Goal: Information Seeking & Learning: Learn about a topic

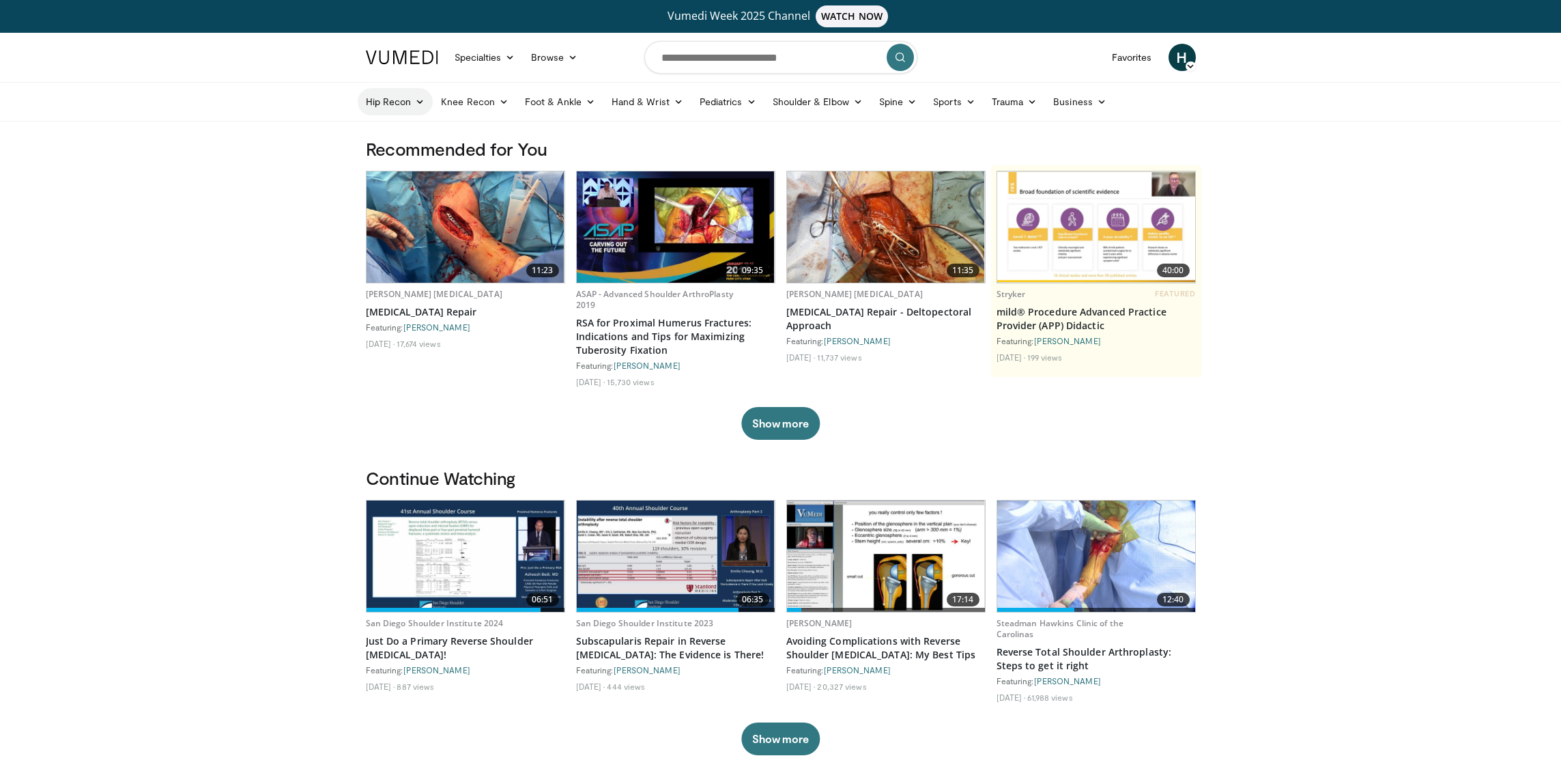
click at [394, 106] on link "Hip Recon" at bounding box center [395, 101] width 76 height 27
click at [398, 131] on link "Hip Arthroplasty" at bounding box center [440, 134] width 162 height 22
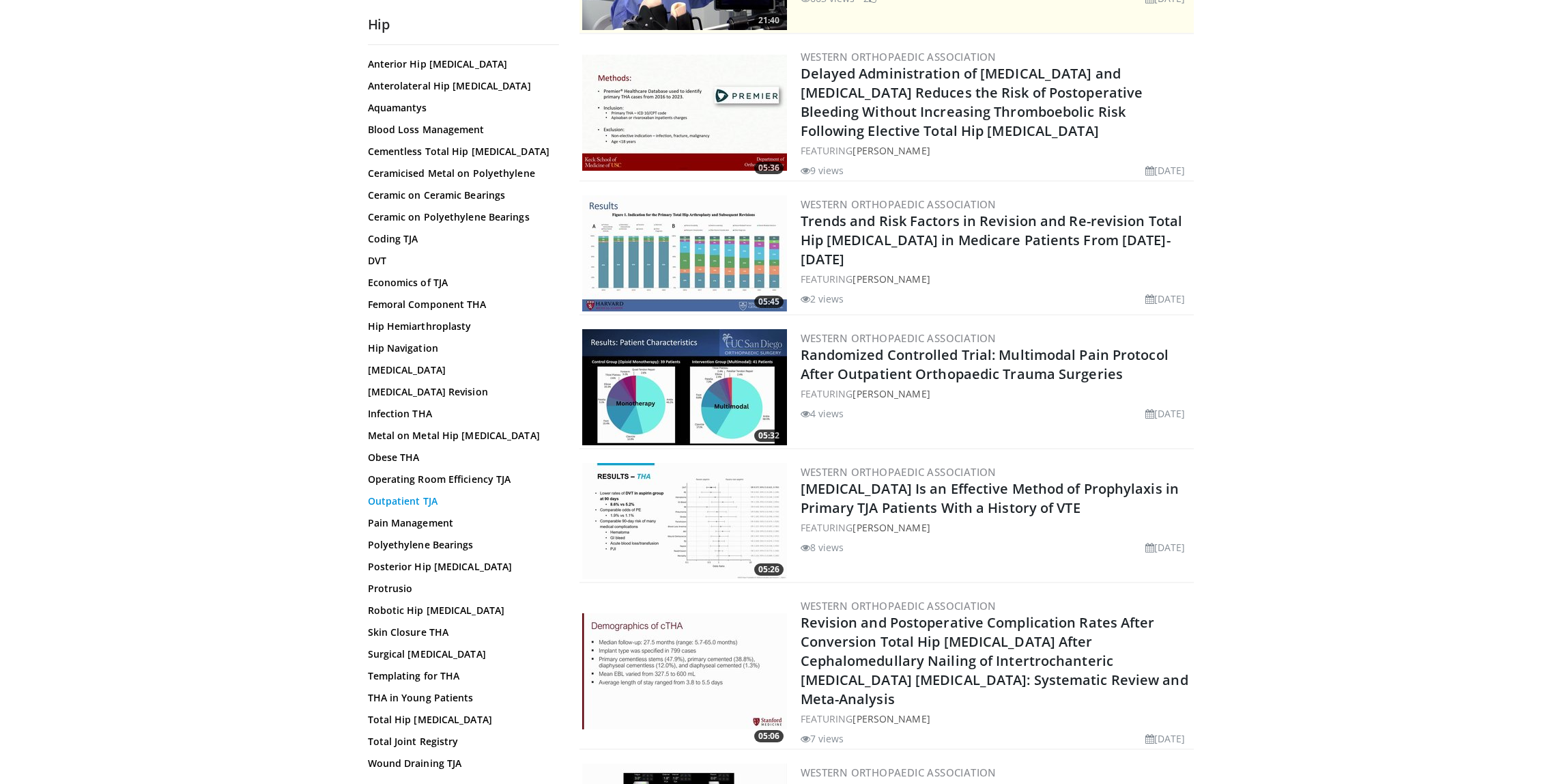
scroll to position [242, 0]
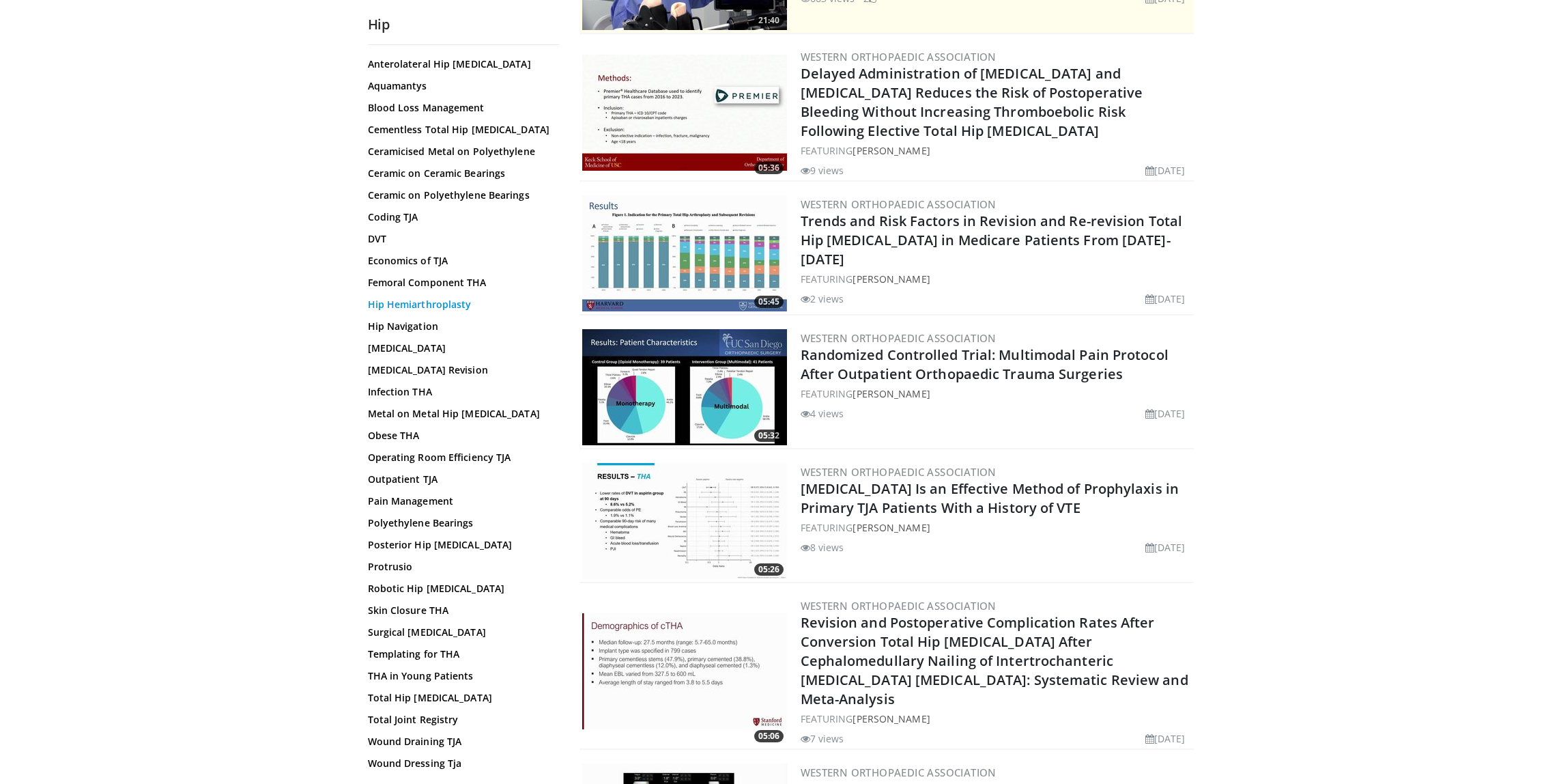
click at [450, 307] on link "Hip Hemiarthroplasty" at bounding box center [460, 305] width 185 height 14
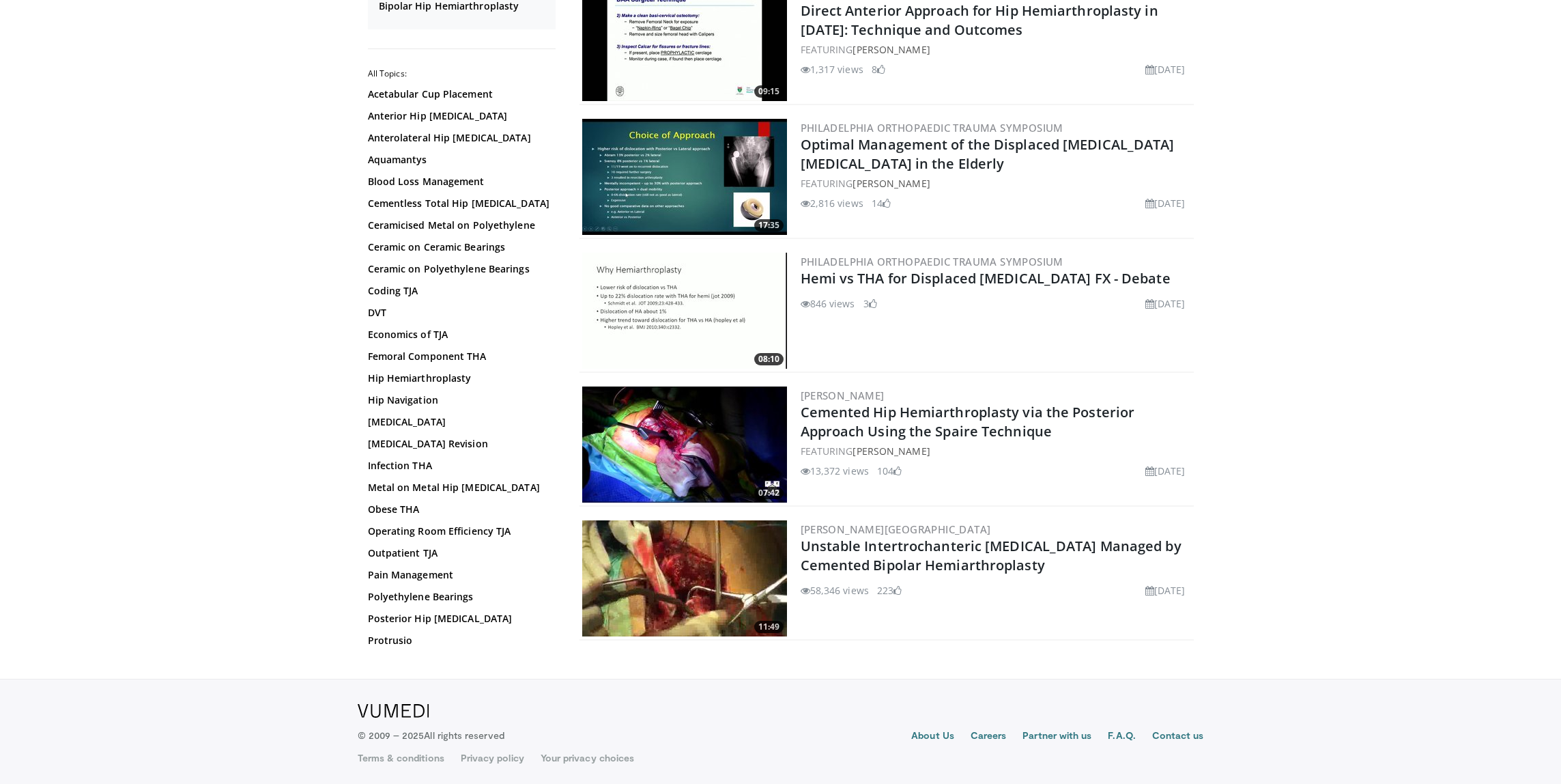
scroll to position [2078, 0]
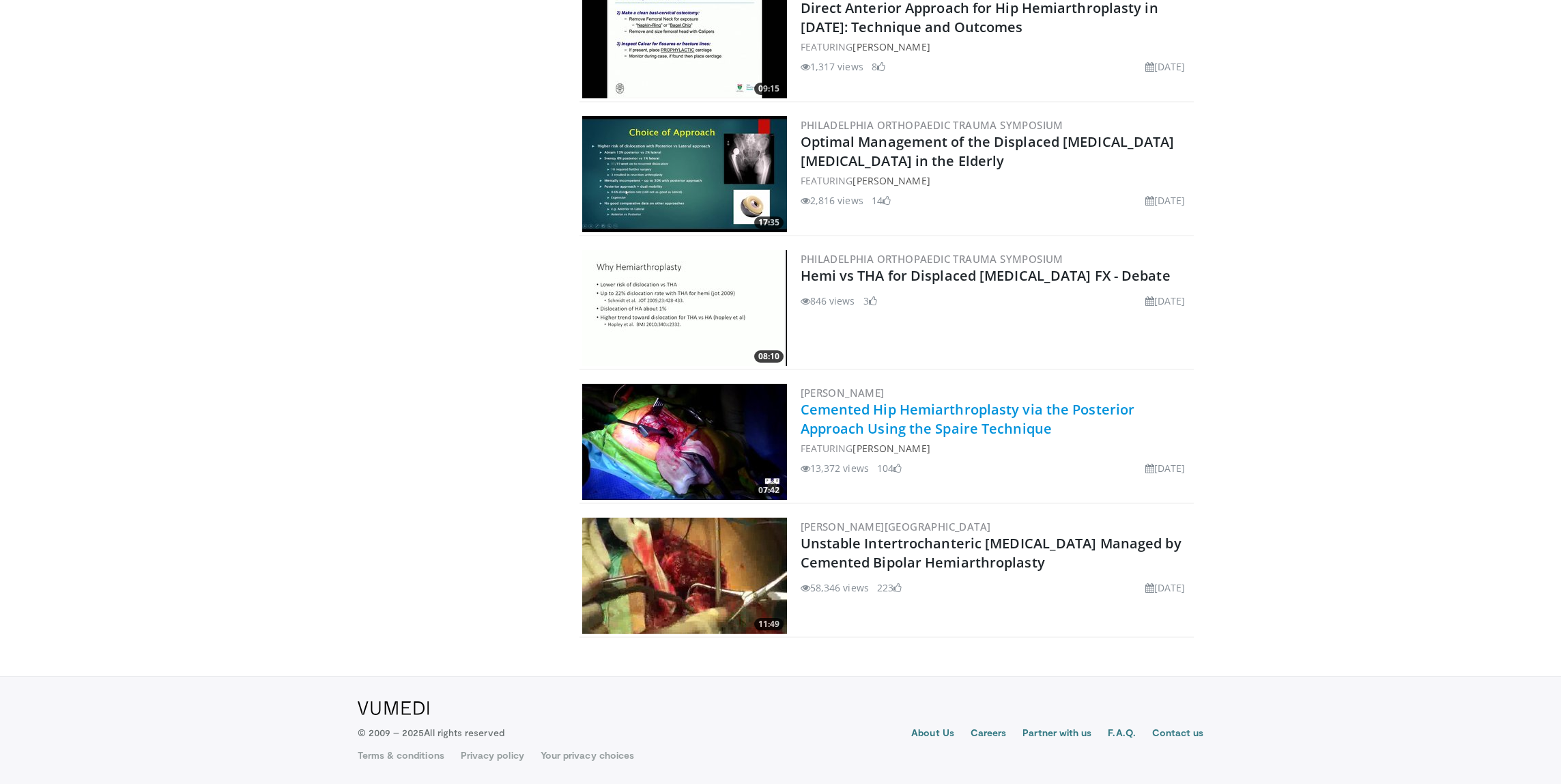
click at [977, 411] on link "Cemented Hip Hemiarthroplasty via the Posterior Approach Using the Spaire Techn…" at bounding box center [968, 418] width 334 height 37
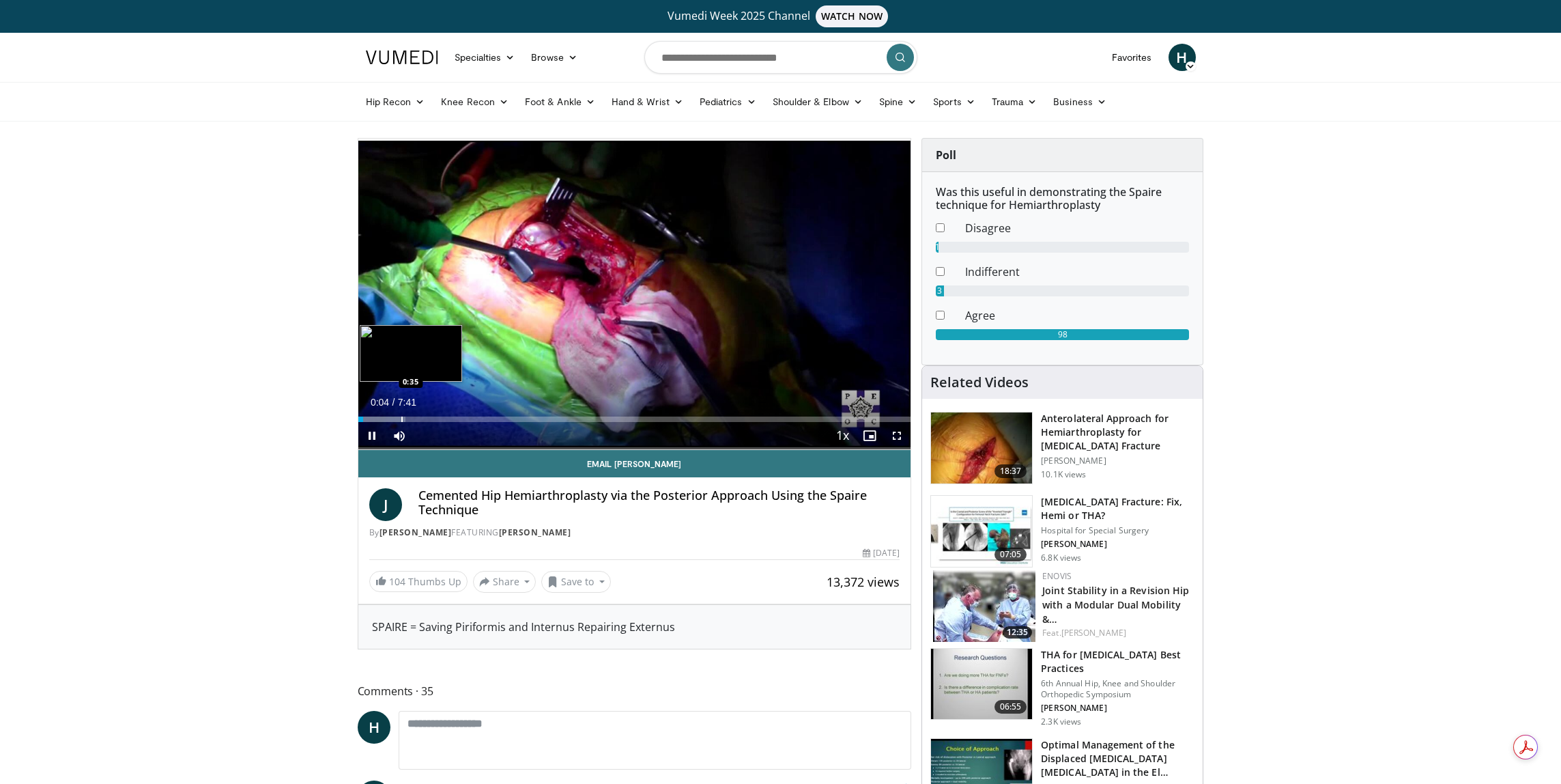
click at [400, 419] on div "Loaded : 8.58% 0:04 0:35" at bounding box center [635, 418] width 553 height 5
click at [370, 419] on div "Progress Bar" at bounding box center [371, 418] width 2 height 5
click at [372, 418] on div "Loaded : 21.48% 0:24 0:11" at bounding box center [635, 418] width 553 height 5
click at [363, 417] on div "Progress Bar" at bounding box center [363, 418] width 2 height 5
click at [366, 429] on span "Video Player" at bounding box center [372, 435] width 27 height 27
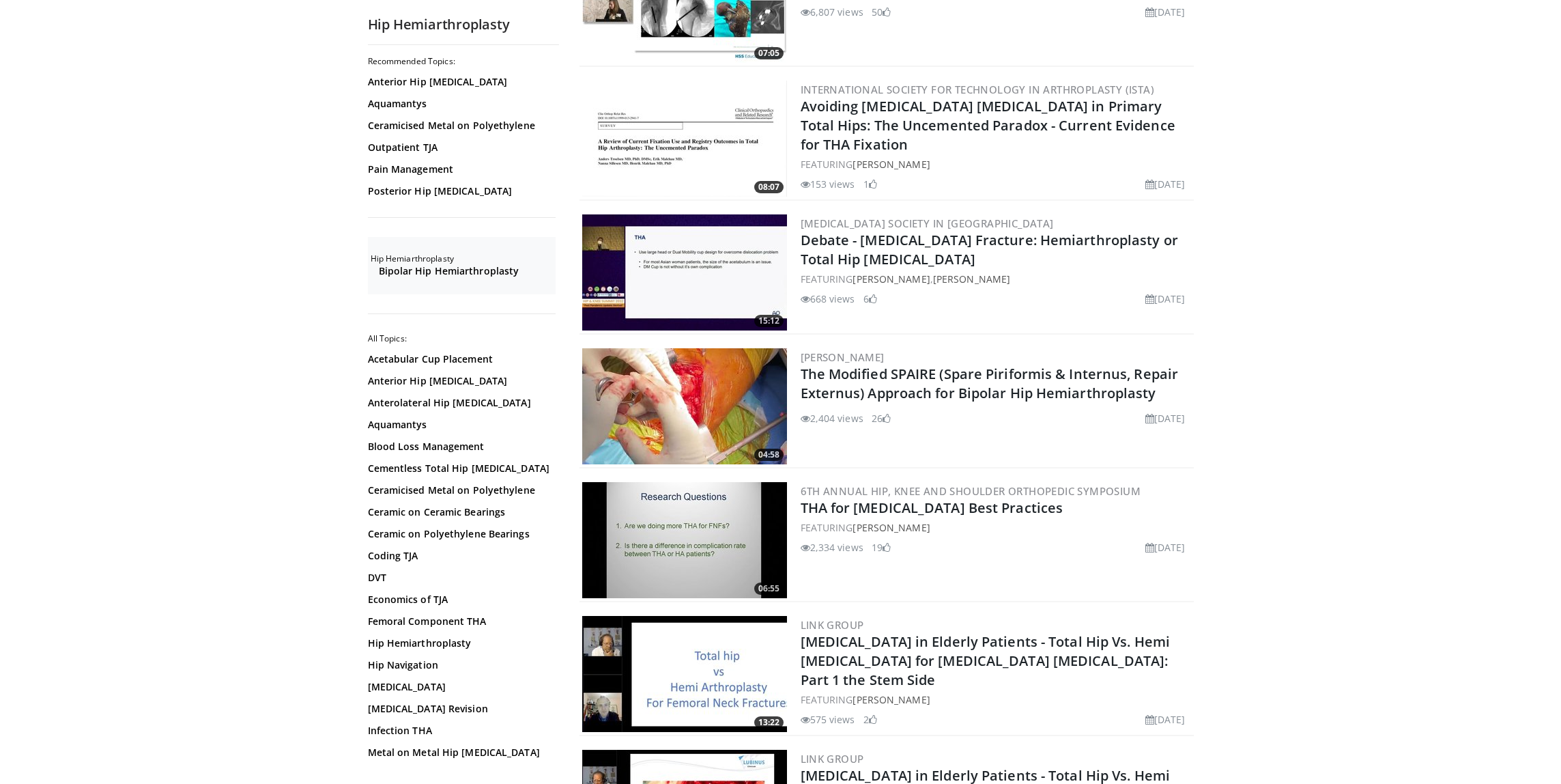
scroll to position [955, 0]
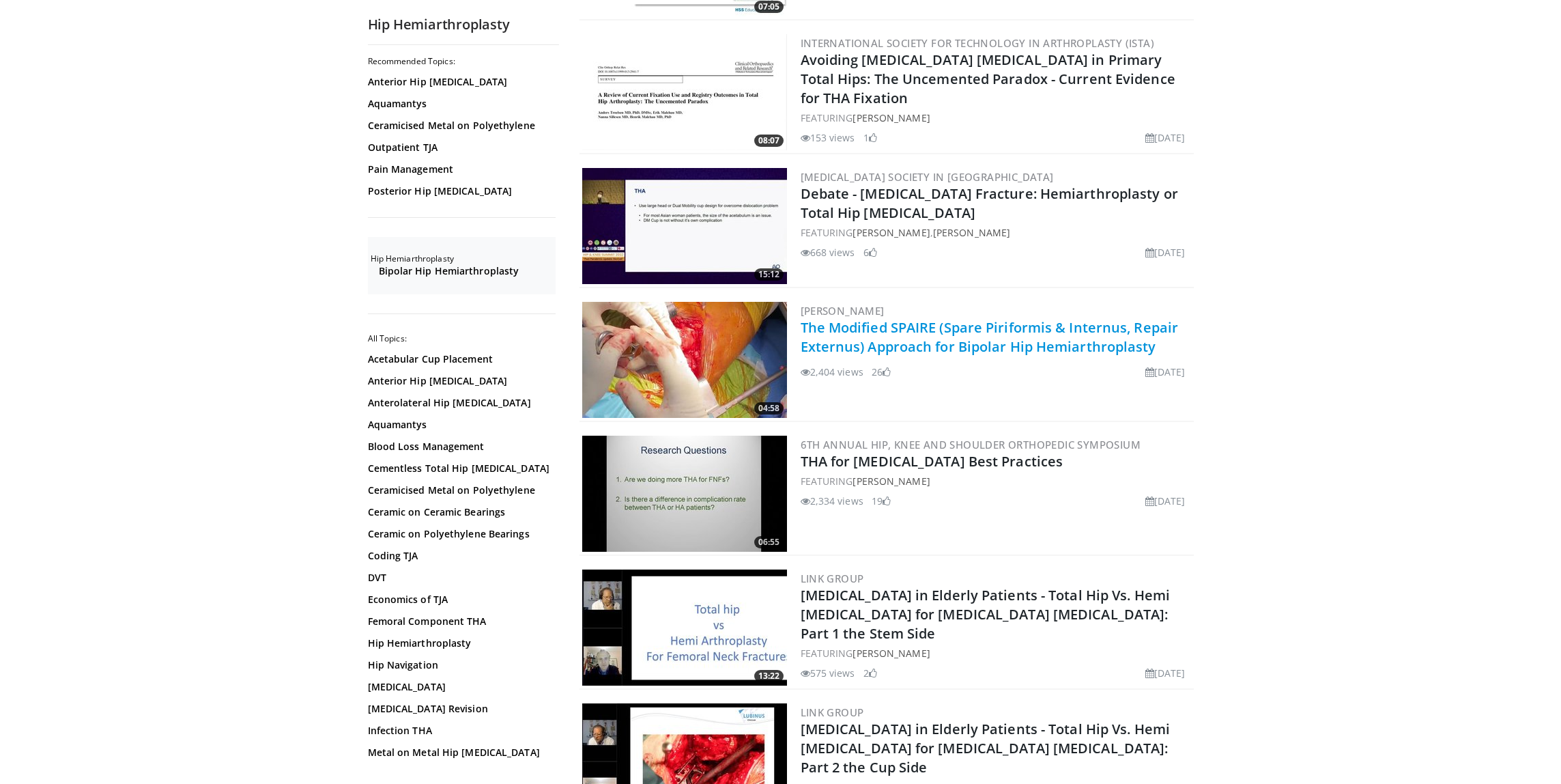
click at [959, 334] on link "The Modified SPAIRE (Spare Piriformis & Internus, Repair Externus) Approach for…" at bounding box center [990, 337] width 378 height 37
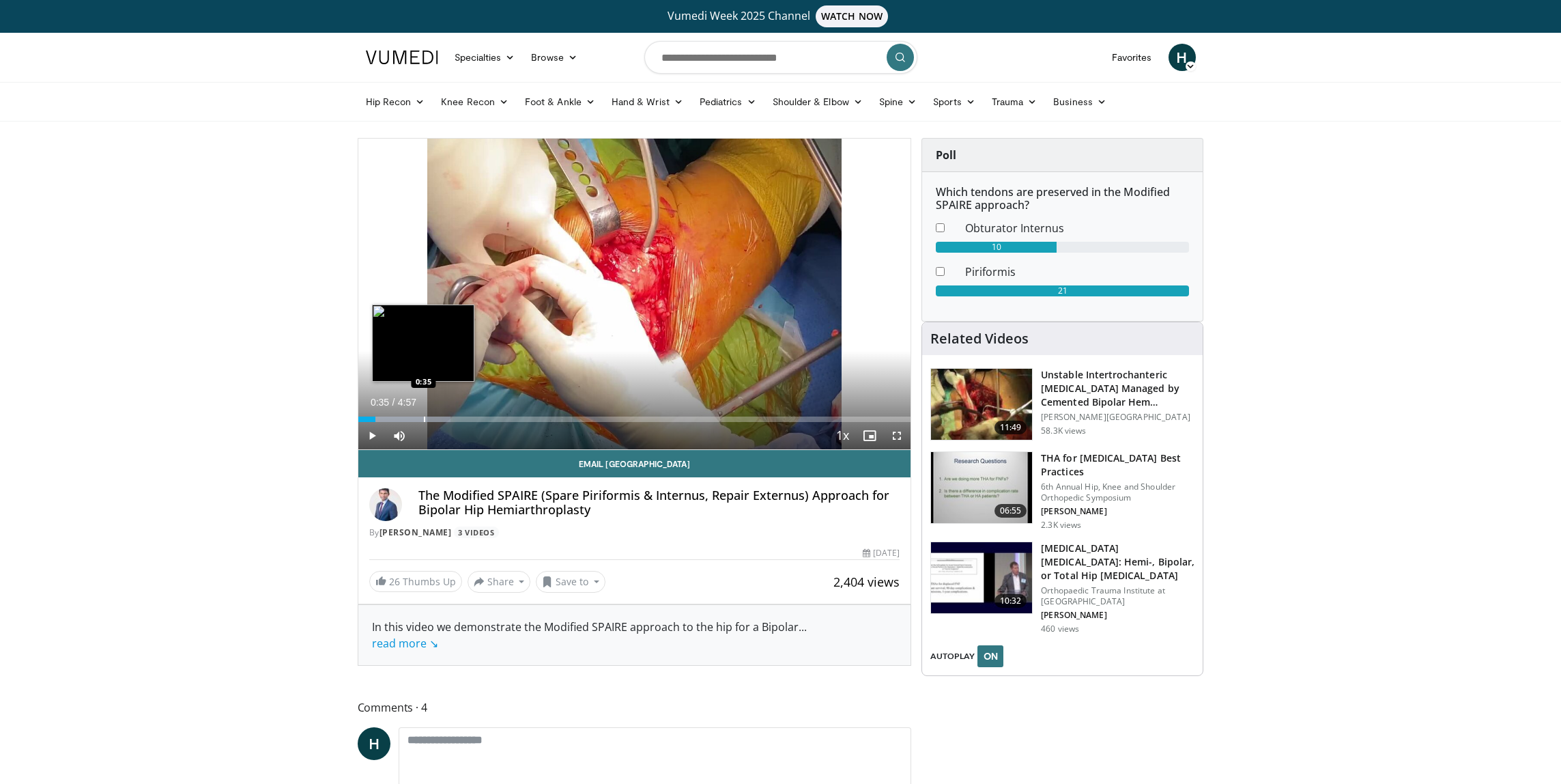
click at [424, 418] on div "Progress Bar" at bounding box center [425, 418] width 2 height 5
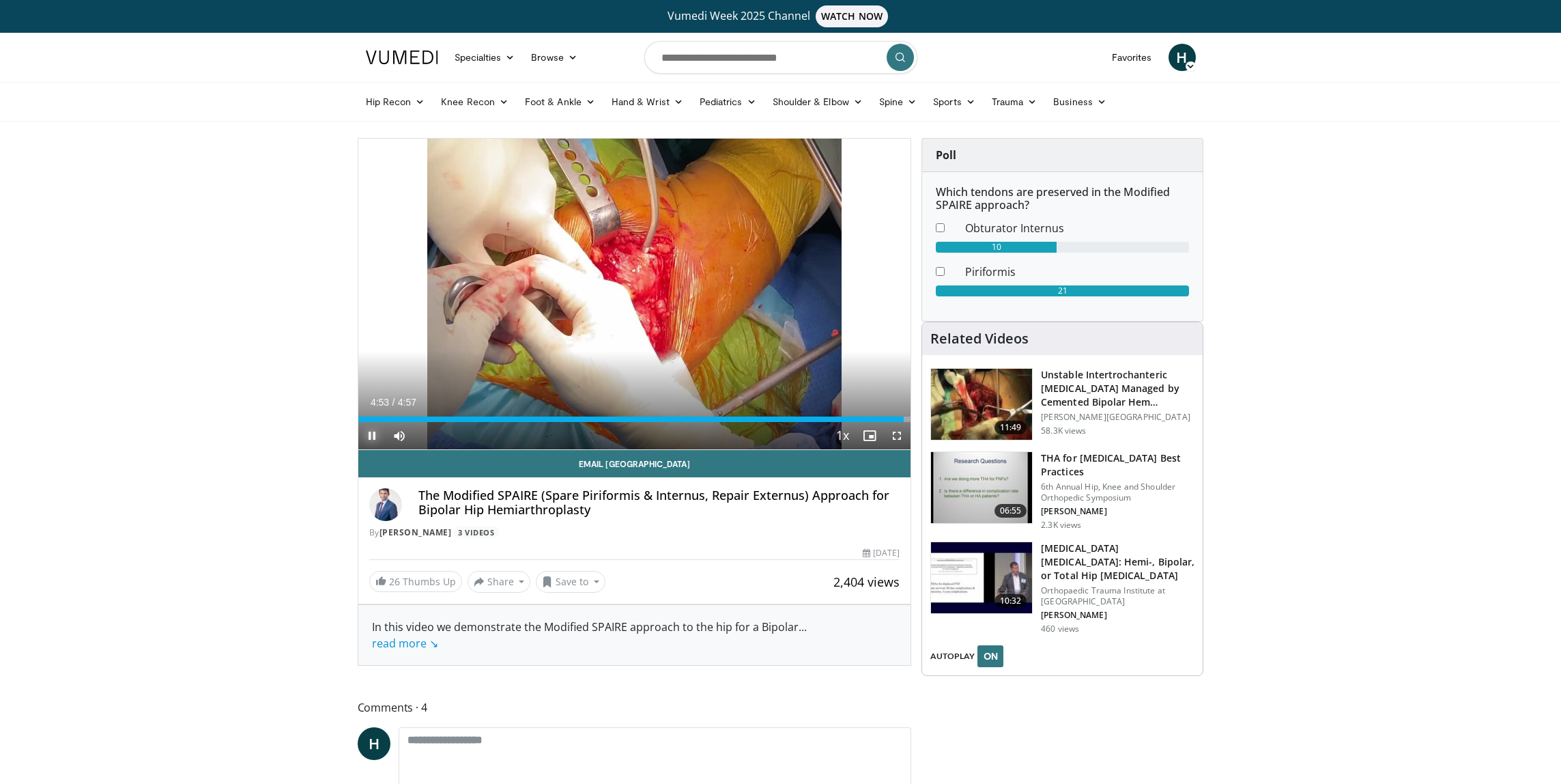
click at [376, 433] on span "Video Player" at bounding box center [372, 435] width 27 height 27
